Goal: Check status: Check status

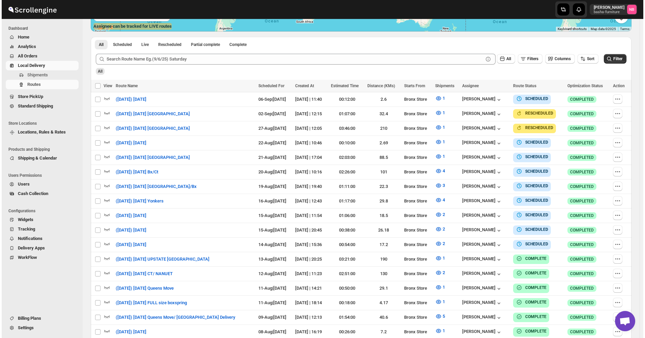
scroll to position [169, 0]
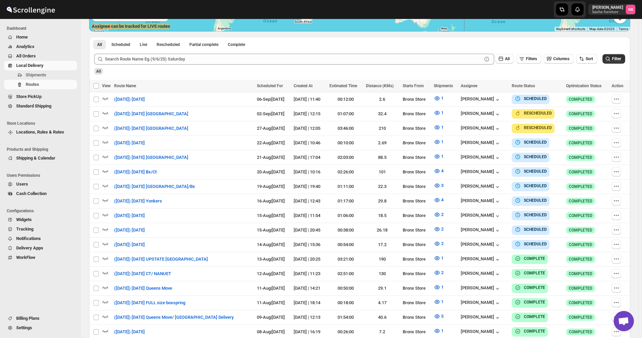
click at [620, 49] on div "All Filters Columns Sort Filter" at bounding box center [357, 56] width 536 height 16
click at [618, 59] on span "Filter" at bounding box center [616, 58] width 9 height 5
click at [439, 244] on div "View associated shipments" at bounding box center [440, 241] width 61 height 15
click at [440, 242] on icon "button" at bounding box center [437, 243] width 5 height 4
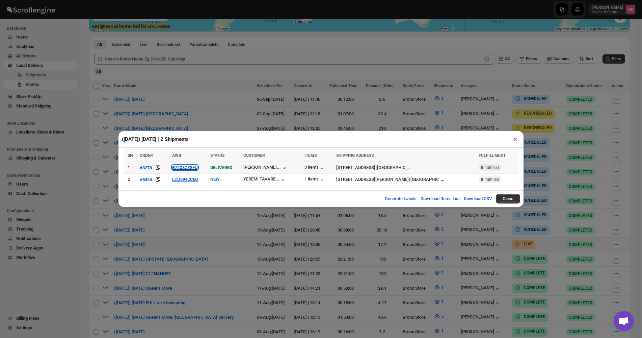
click at [193, 170] on button "B72X3ZZ8FU" at bounding box center [185, 167] width 26 height 5
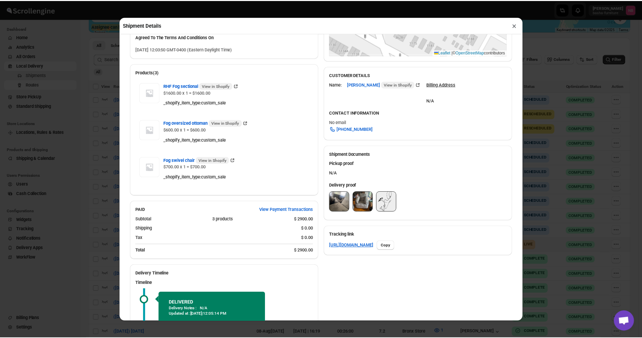
scroll to position [203, 0]
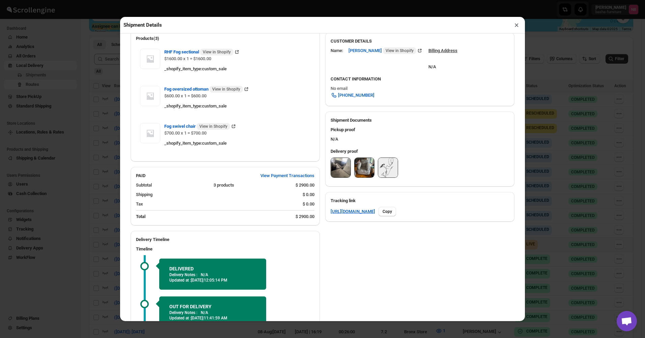
click at [341, 173] on img at bounding box center [341, 168] width 20 height 20
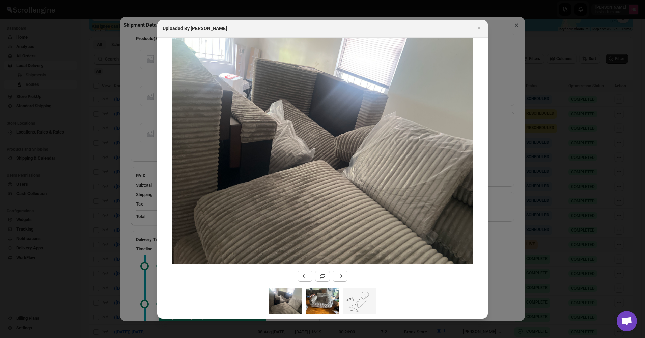
click at [326, 298] on img ":r30i2:" at bounding box center [323, 300] width 34 height 25
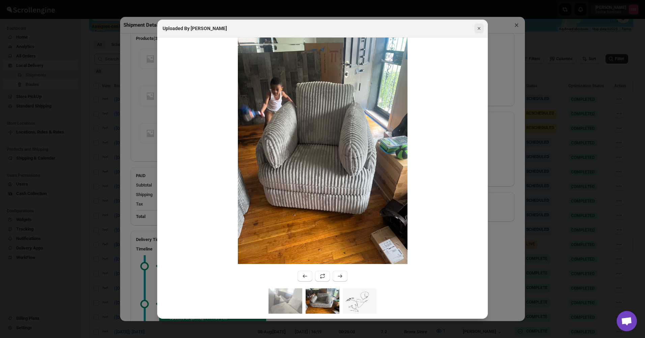
click at [480, 27] on icon "Close" at bounding box center [479, 28] width 7 height 7
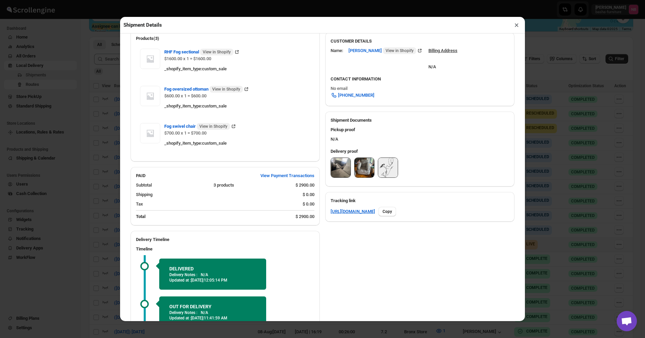
click at [516, 27] on button "×" at bounding box center [517, 24] width 10 height 9
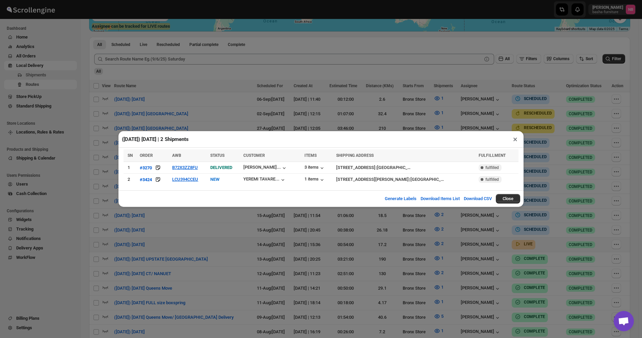
click at [191, 223] on div "([DATE]) [DATE] | 2 Shipments × SN ORDER AWB STATUS CUSTOMER ITEMS SHIPPING ADD…" at bounding box center [321, 169] width 642 height 338
